Goal: Information Seeking & Learning: Learn about a topic

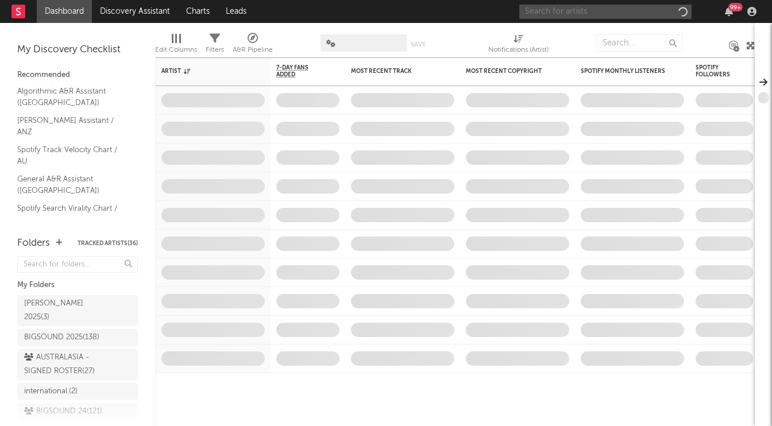
click at [549, 14] on input "text" at bounding box center [605, 12] width 172 height 14
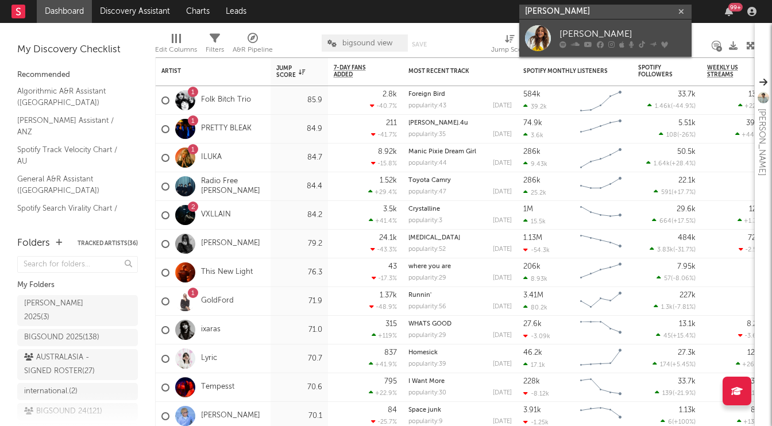
type input "[PERSON_NAME]"
click at [612, 29] on div "[PERSON_NAME]" at bounding box center [622, 35] width 126 height 14
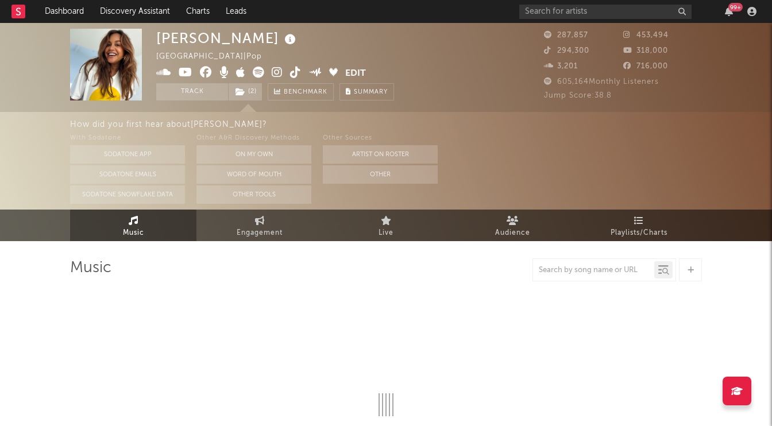
select select "6m"
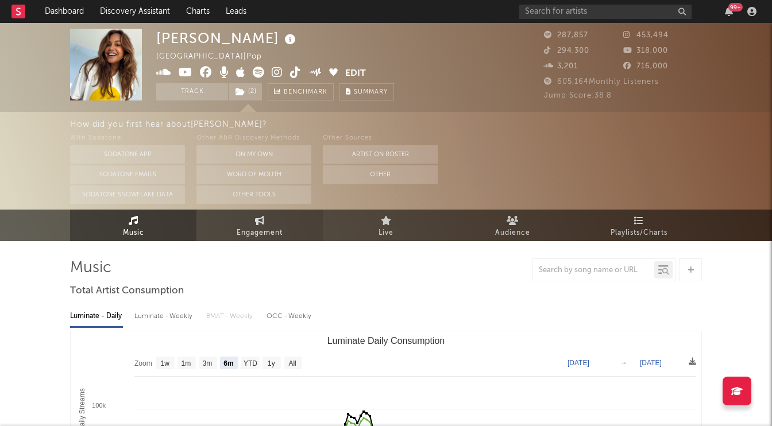
click at [261, 229] on span "Engagement" at bounding box center [260, 233] width 46 height 14
select select "1w"
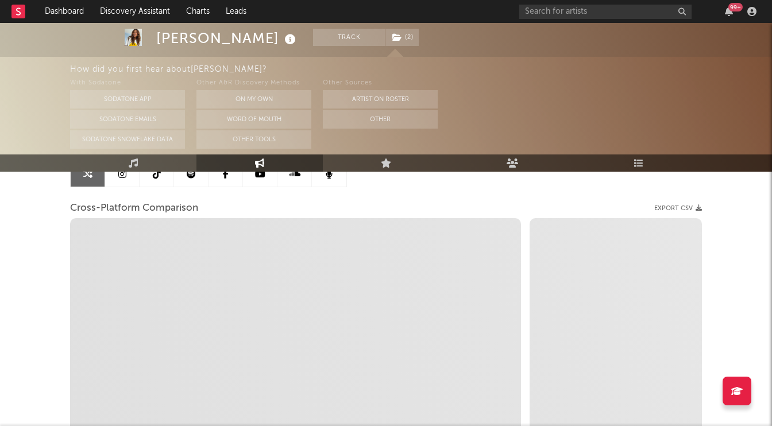
scroll to position [128, 0]
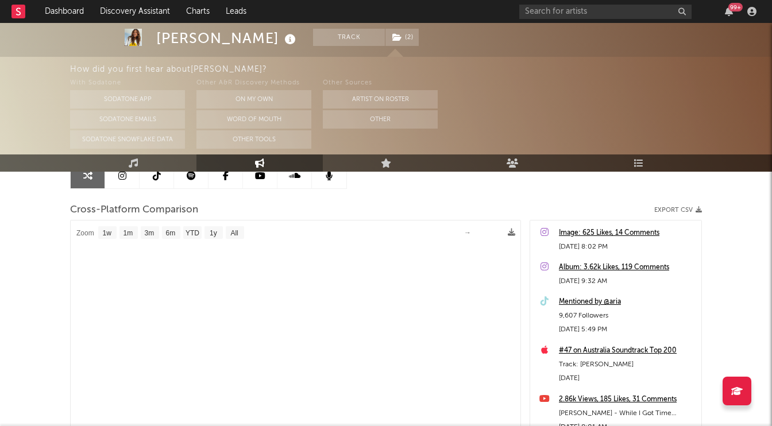
select select "1m"
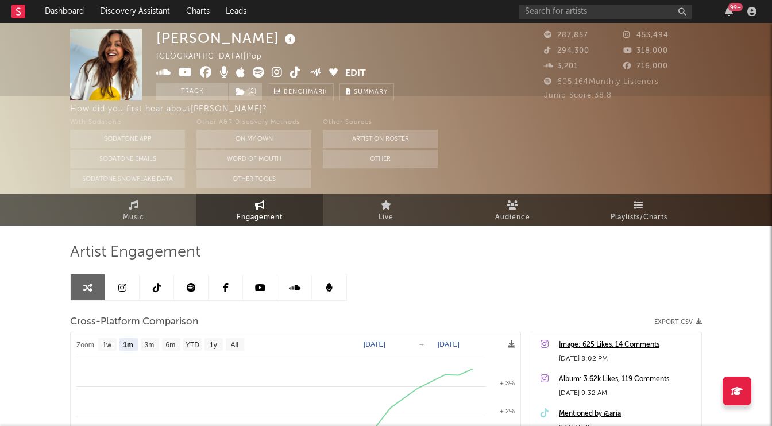
scroll to position [0, 0]
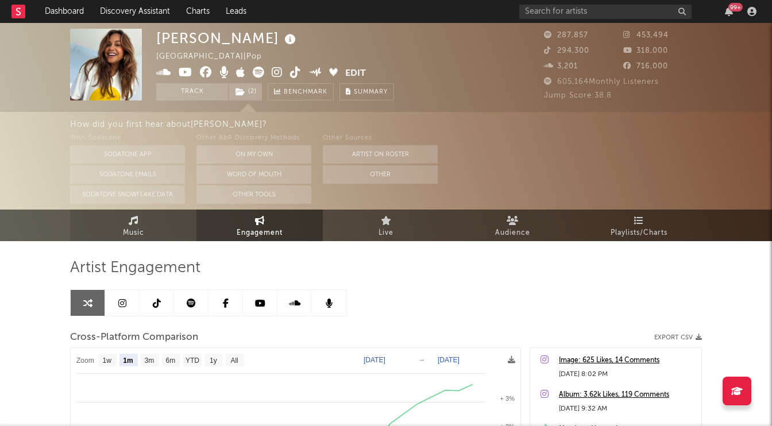
click at [141, 238] on span "Music" at bounding box center [133, 233] width 21 height 14
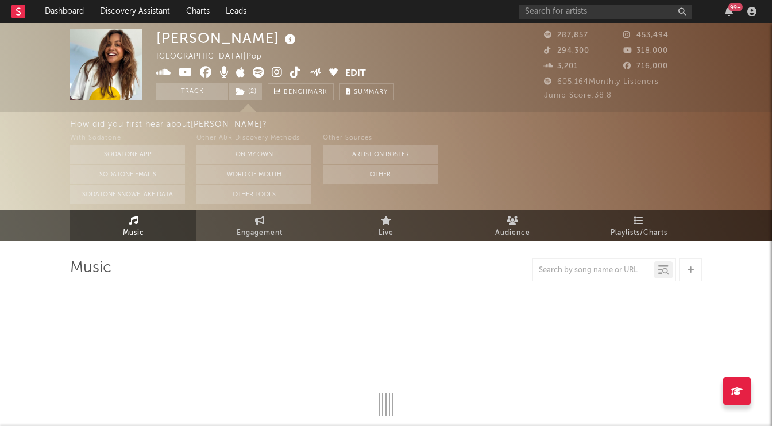
select select "6m"
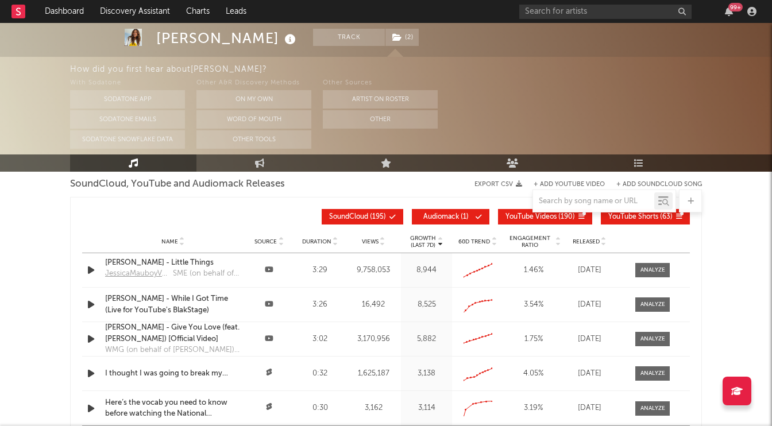
scroll to position [1314, 0]
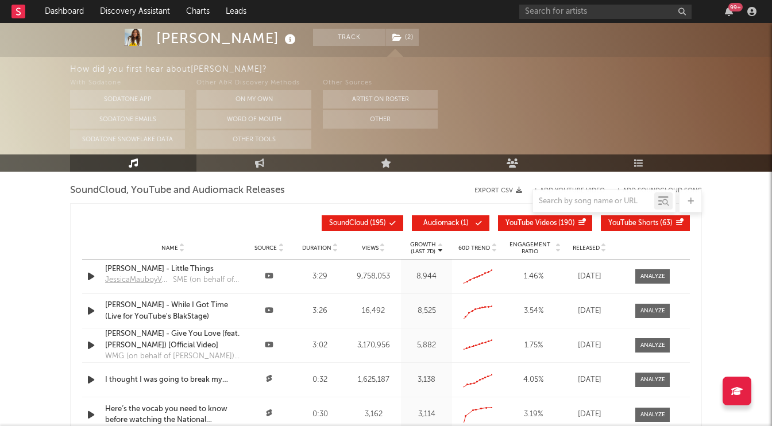
click at [592, 246] on span "Released" at bounding box center [586, 248] width 27 height 7
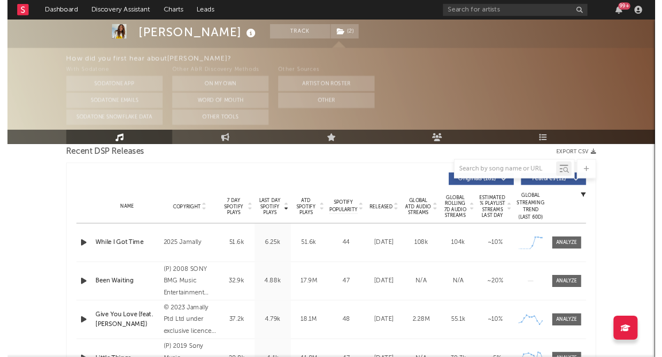
scroll to position [407, 0]
